Goal: Transaction & Acquisition: Purchase product/service

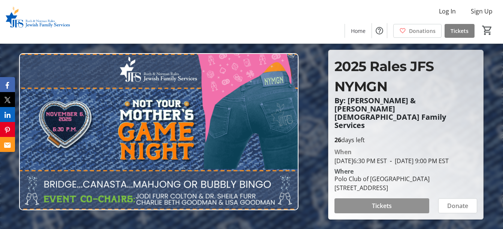
click at [388, 202] on span "Tickets" at bounding box center [382, 206] width 20 height 9
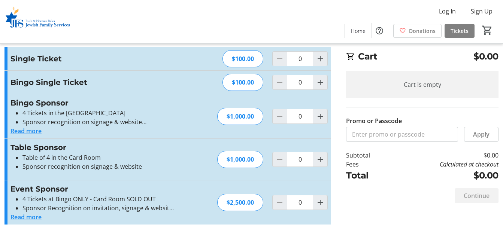
scroll to position [19, 0]
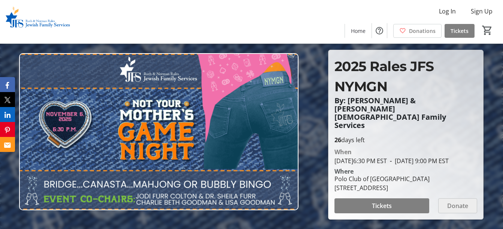
click at [463, 202] on span "Donate" at bounding box center [458, 206] width 21 height 9
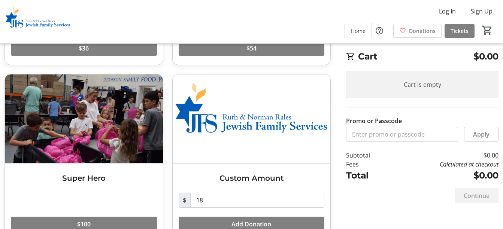
scroll to position [180, 0]
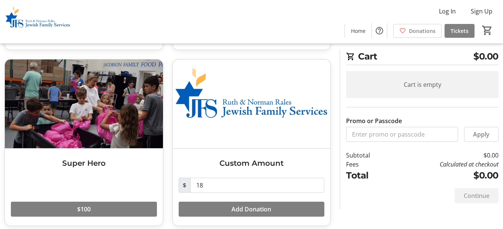
click at [502, 223] on div "Make a Donation Supporter Read more $36 Champion Read more $54 Super Hero Read …" at bounding box center [251, 59] width 503 height 354
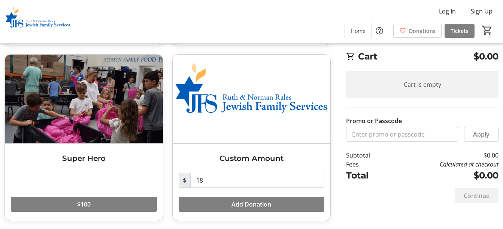
scroll to position [186, 0]
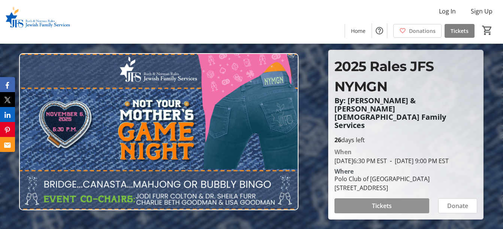
click at [383, 202] on span "Tickets" at bounding box center [382, 206] width 20 height 9
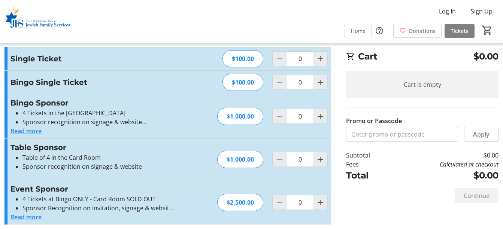
scroll to position [19, 0]
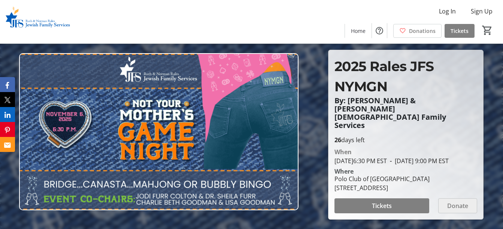
click at [463, 202] on span "Donate" at bounding box center [458, 206] width 21 height 9
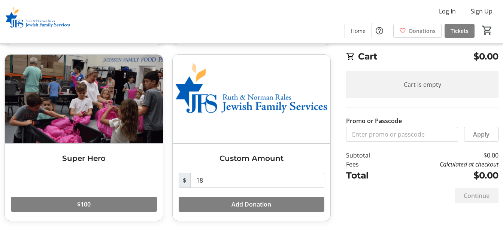
scroll to position [186, 0]
